Goal: Information Seeking & Learning: Learn about a topic

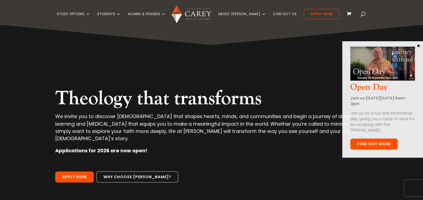
click at [370, 144] on link "Find out more" at bounding box center [373, 143] width 47 height 11
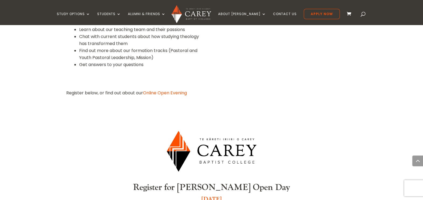
scroll to position [348, 0]
click at [161, 89] on link "Online Open Evening" at bounding box center [165, 92] width 44 height 6
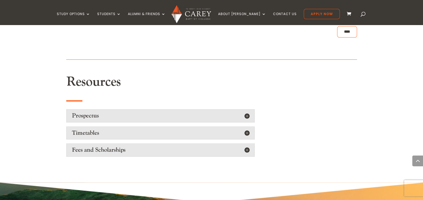
scroll to position [866, 0]
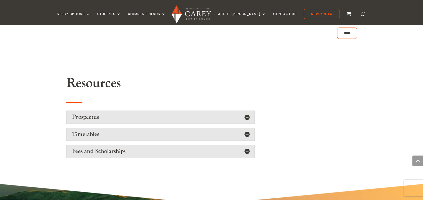
click at [130, 113] on h5 "Prospectus" at bounding box center [160, 116] width 177 height 7
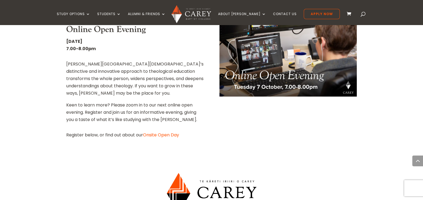
scroll to position [600, 0]
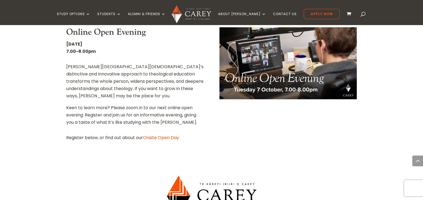
click at [130, 108] on p "Keen to learn more? Please zoom in to our next online open evening. Register an…" at bounding box center [134, 115] width 137 height 22
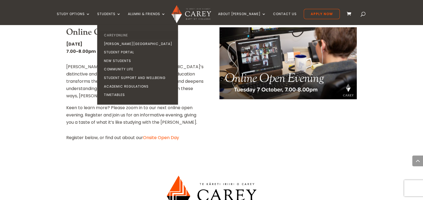
click at [128, 35] on link "CareyOnline" at bounding box center [139, 35] width 81 height 9
